Goal: Information Seeking & Learning: Learn about a topic

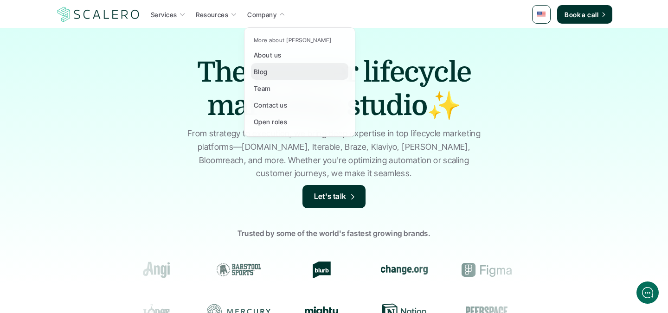
click at [262, 71] on p "Blog" at bounding box center [261, 72] width 14 height 10
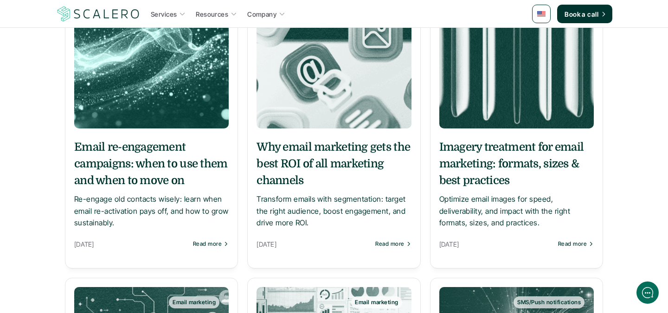
scroll to position [216, 0]
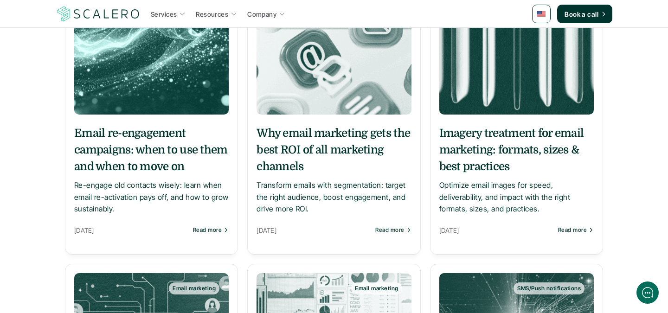
click at [163, 66] on img at bounding box center [151, 50] width 155 height 130
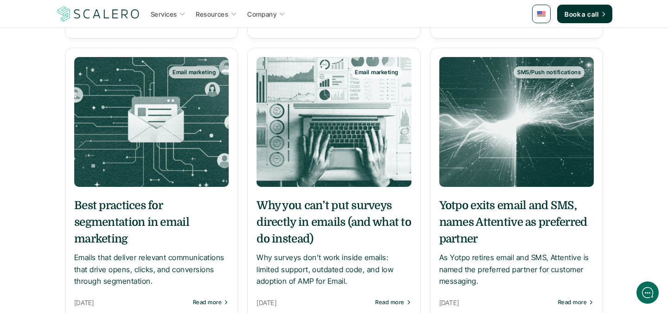
scroll to position [453, 0]
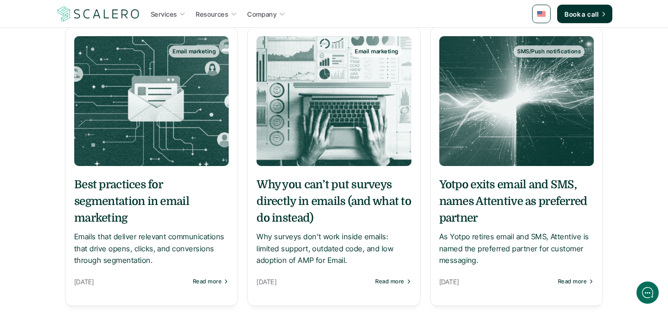
click at [138, 151] on img at bounding box center [151, 101] width 155 height 130
click at [351, 119] on img at bounding box center [334, 101] width 155 height 130
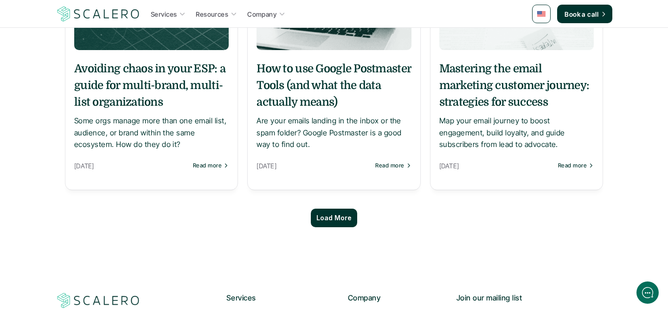
scroll to position [857, 0]
click at [520, 87] on h5 "Mastering the email marketing customer journey: strategies for success" at bounding box center [516, 86] width 155 height 50
click at [324, 219] on p "Load More" at bounding box center [333, 219] width 35 height 8
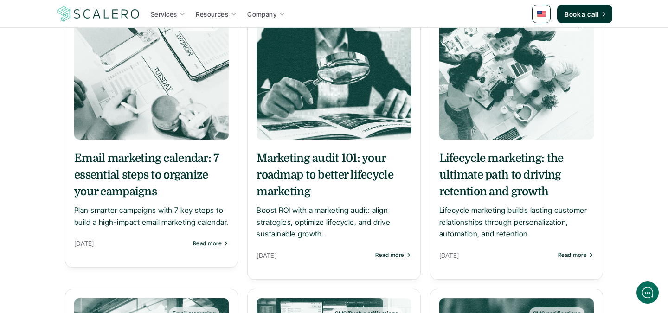
scroll to position [1057, 0]
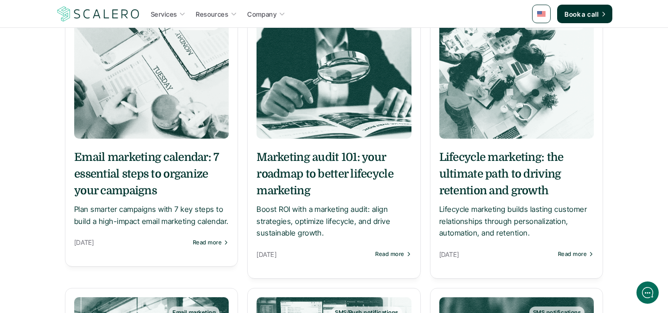
click at [297, 164] on h5 "Marketing audit 101: your roadmap to better lifecycle marketing" at bounding box center [334, 174] width 155 height 50
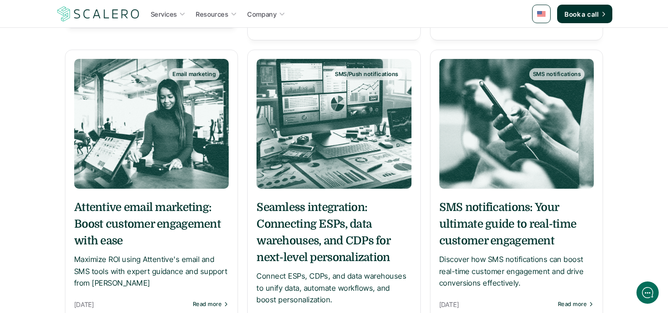
scroll to position [1315, 0]
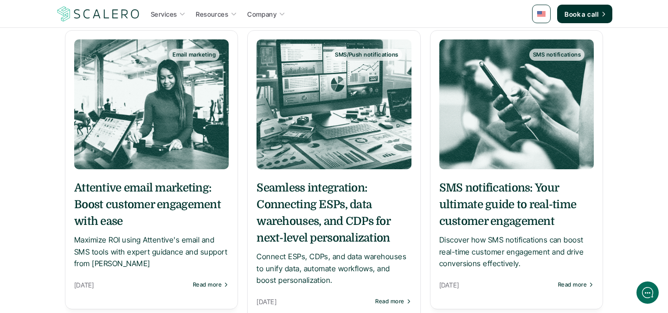
click at [504, 204] on h5 "SMS notifications: Your ultimate guide to real-time customer engagement" at bounding box center [516, 205] width 155 height 50
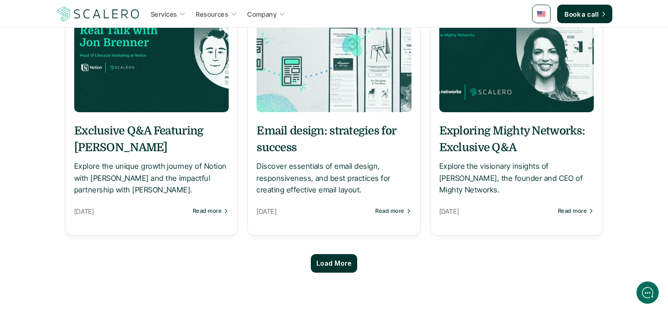
scroll to position [1692, 0]
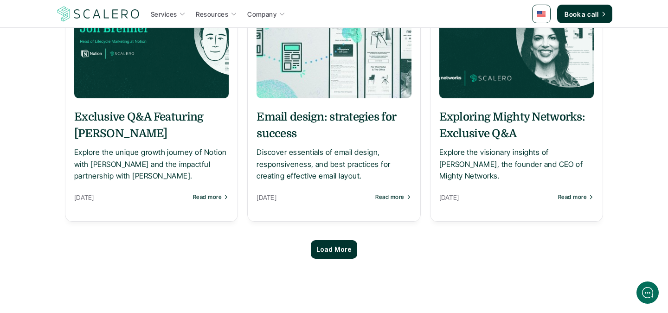
click at [339, 134] on h5 "Email design: strategies for success" at bounding box center [334, 125] width 155 height 33
click at [333, 255] on div "Load More" at bounding box center [334, 249] width 46 height 19
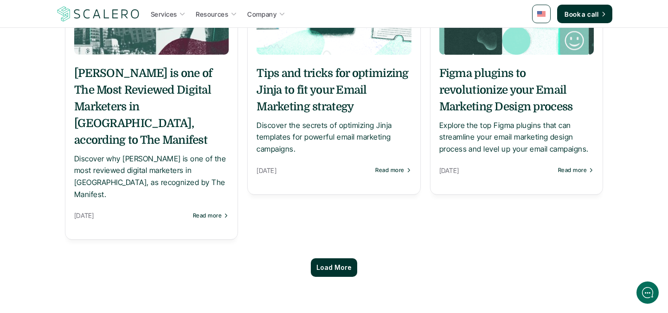
scroll to position [2588, 0]
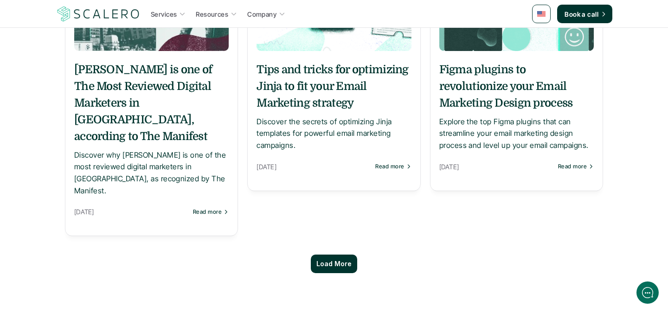
click at [336, 260] on p "Load More" at bounding box center [333, 264] width 35 height 8
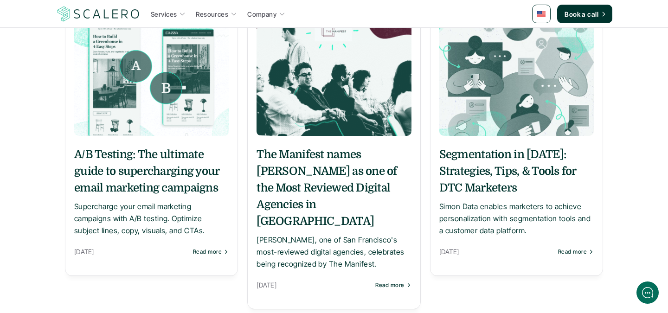
scroll to position [2853, 0]
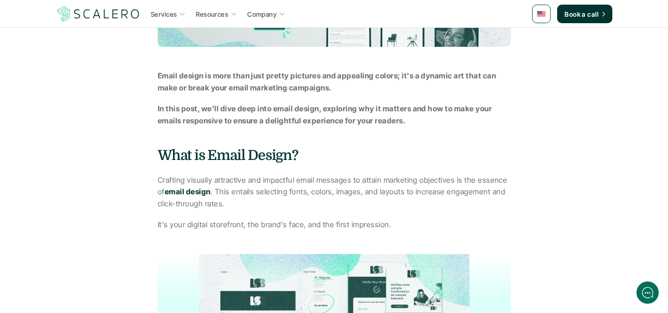
scroll to position [596, 0]
